Goal: Task Accomplishment & Management: Complete application form

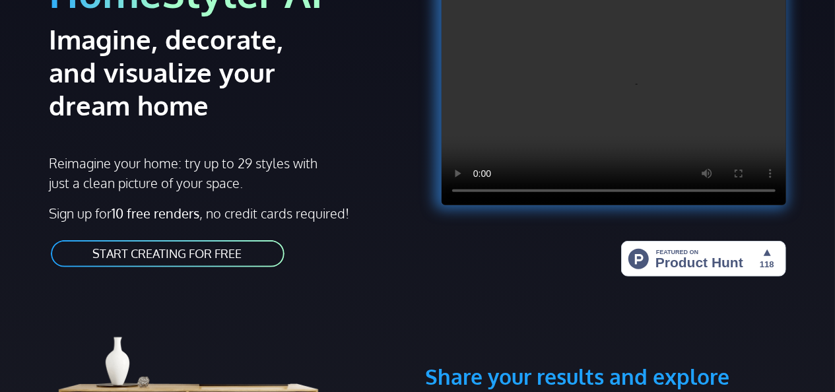
scroll to position [132, 0]
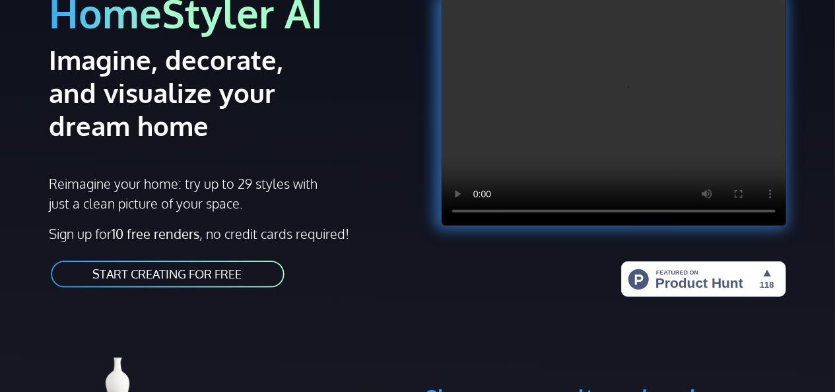
click at [198, 282] on link "START CREATING FOR FREE" at bounding box center [167, 274] width 236 height 30
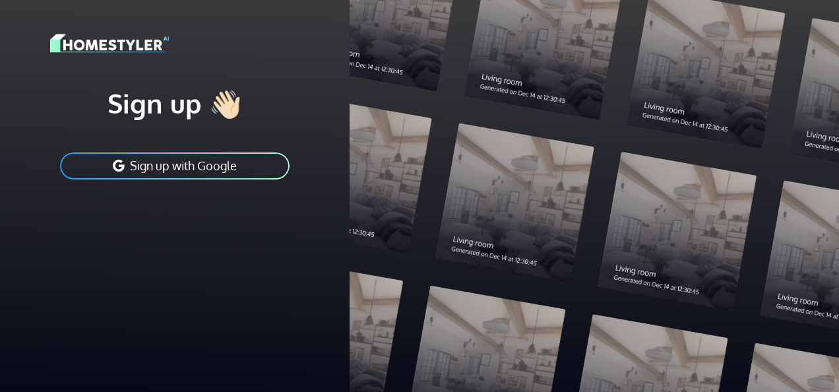
click at [198, 168] on button "Sign up with Google" at bounding box center [175, 166] width 232 height 30
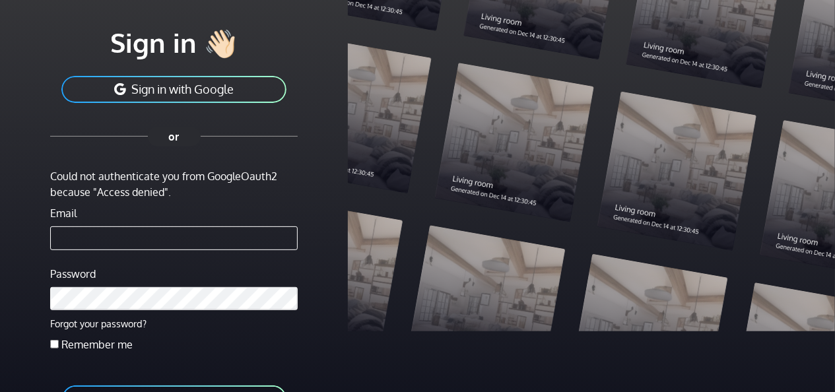
scroll to position [132, 0]
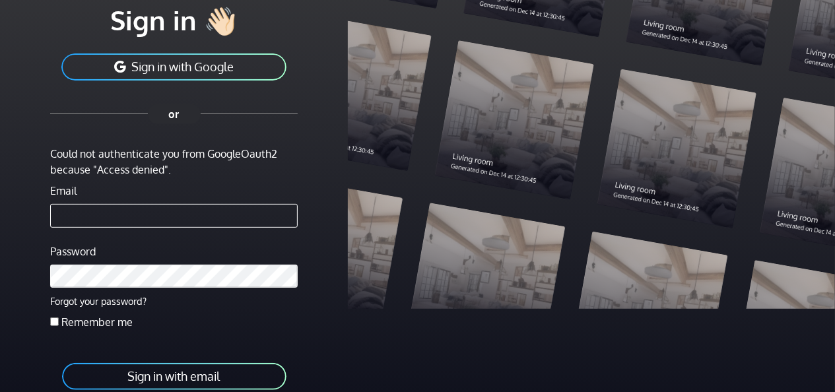
click at [73, 214] on input "Email" at bounding box center [173, 216] width 247 height 24
click at [364, 117] on div at bounding box center [591, 113] width 487 height 392
click at [71, 216] on input "Email" at bounding box center [173, 216] width 247 height 24
type input "**********"
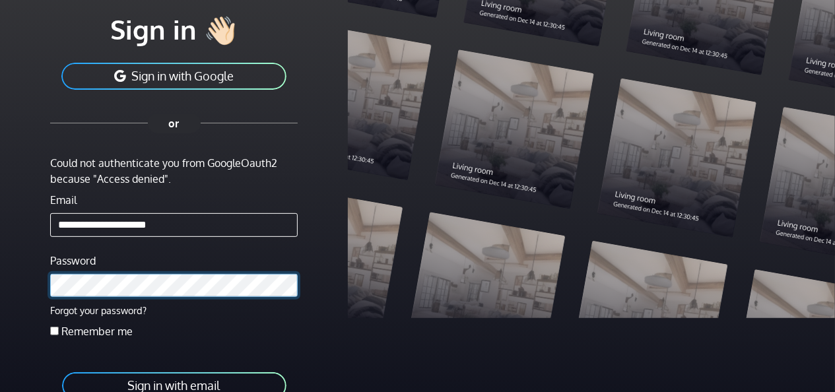
scroll to position [0, 0]
